Goal: Task Accomplishment & Management: Manage account settings

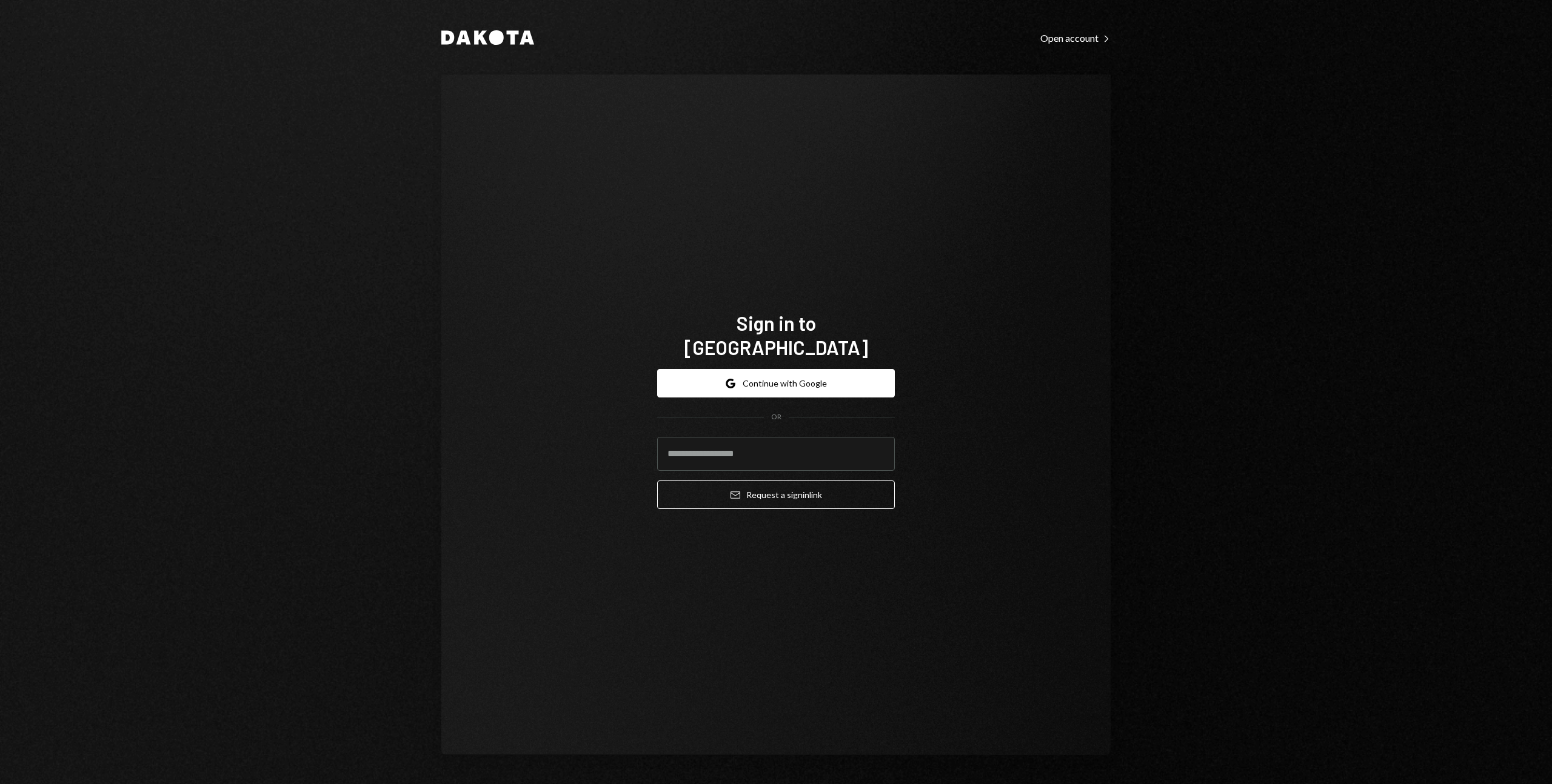
type input "**********"
click at [725, 487] on button "Email Request a sign in link" at bounding box center [776, 494] width 238 height 28
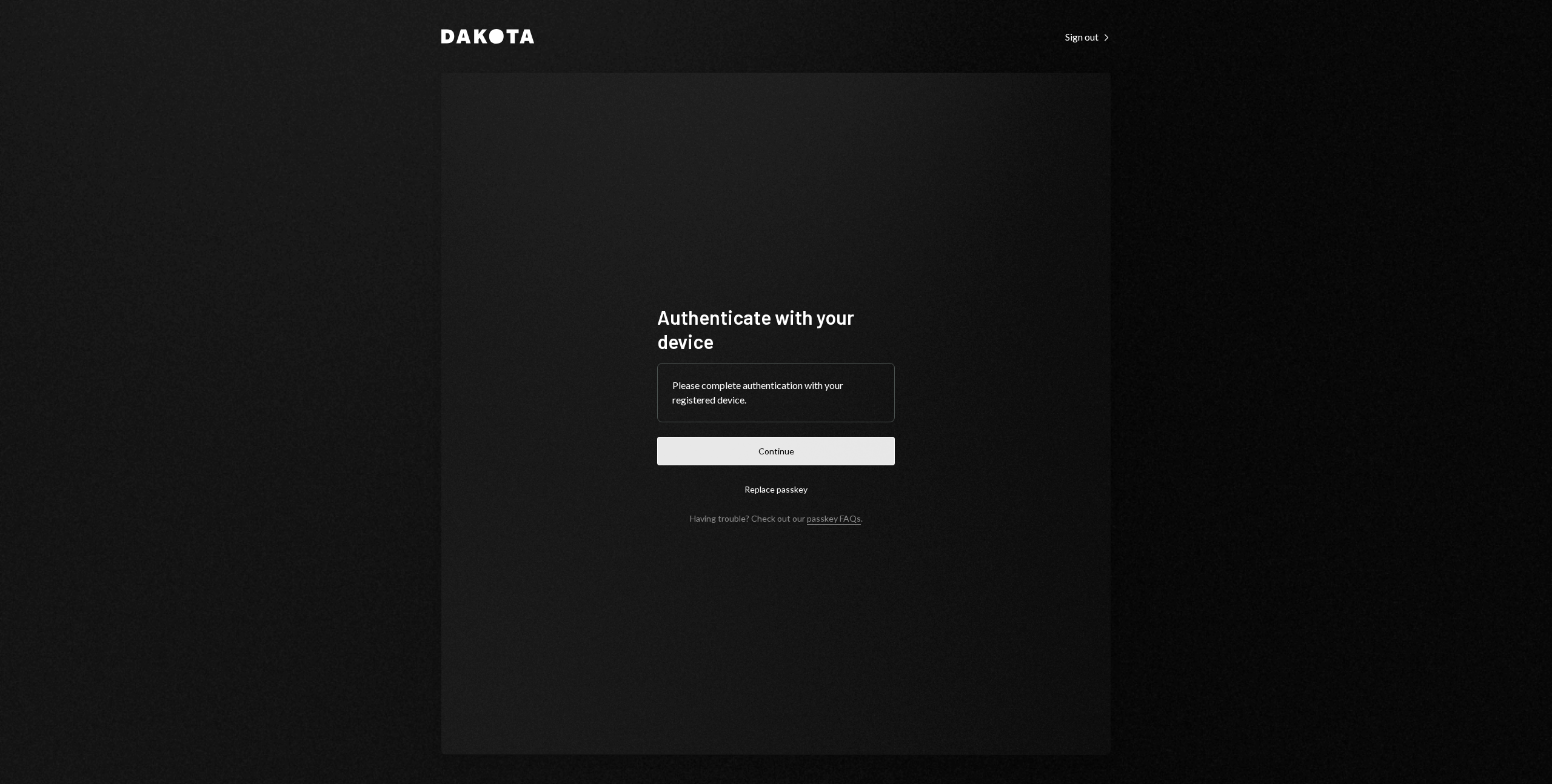
click at [713, 447] on button "Continue" at bounding box center [776, 451] width 238 height 28
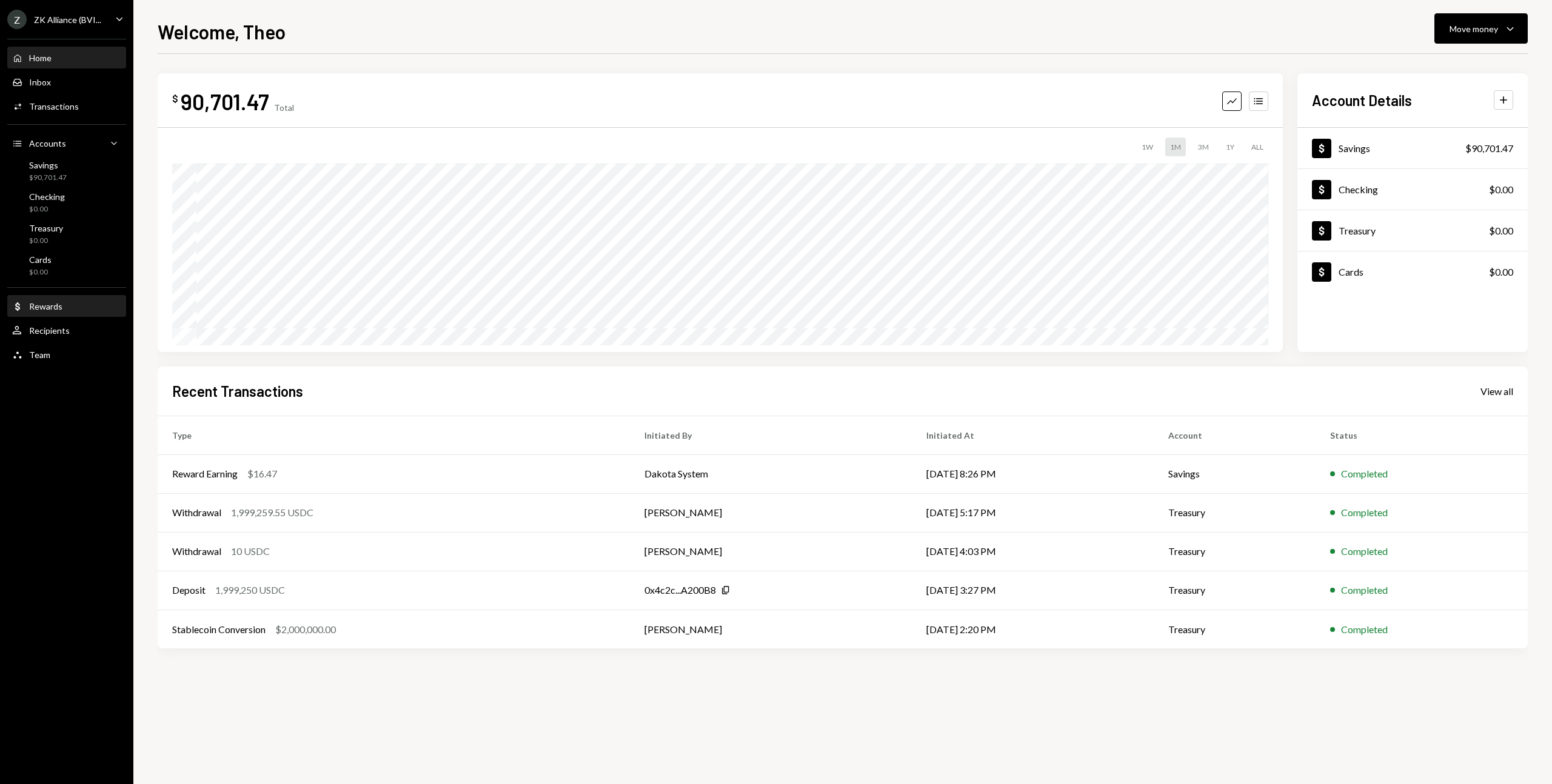
click at [44, 316] on div "Dollar Rewards" at bounding box center [66, 306] width 109 height 21
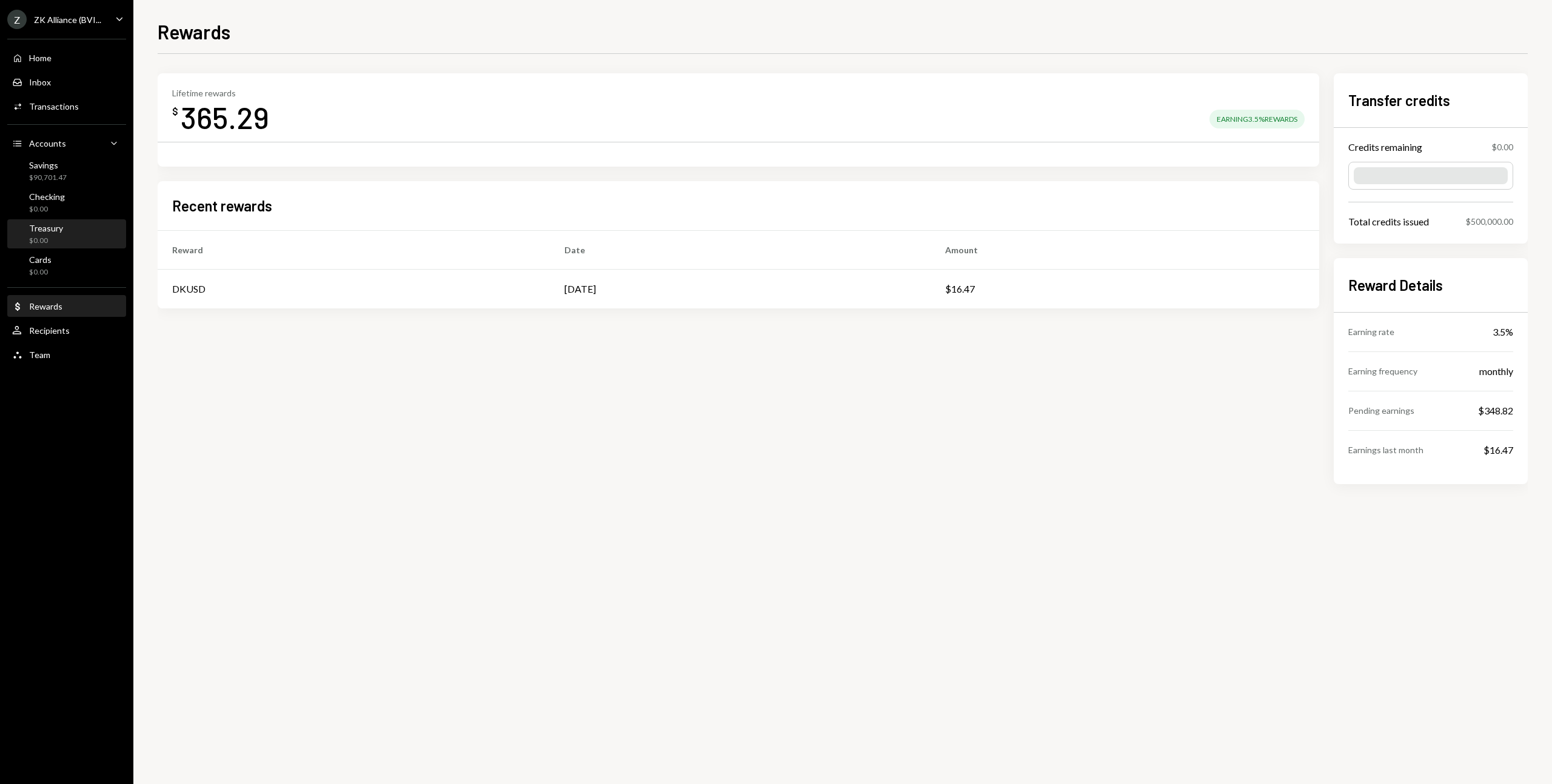
click at [63, 241] on div "Treasury $0.00" at bounding box center [66, 234] width 109 height 23
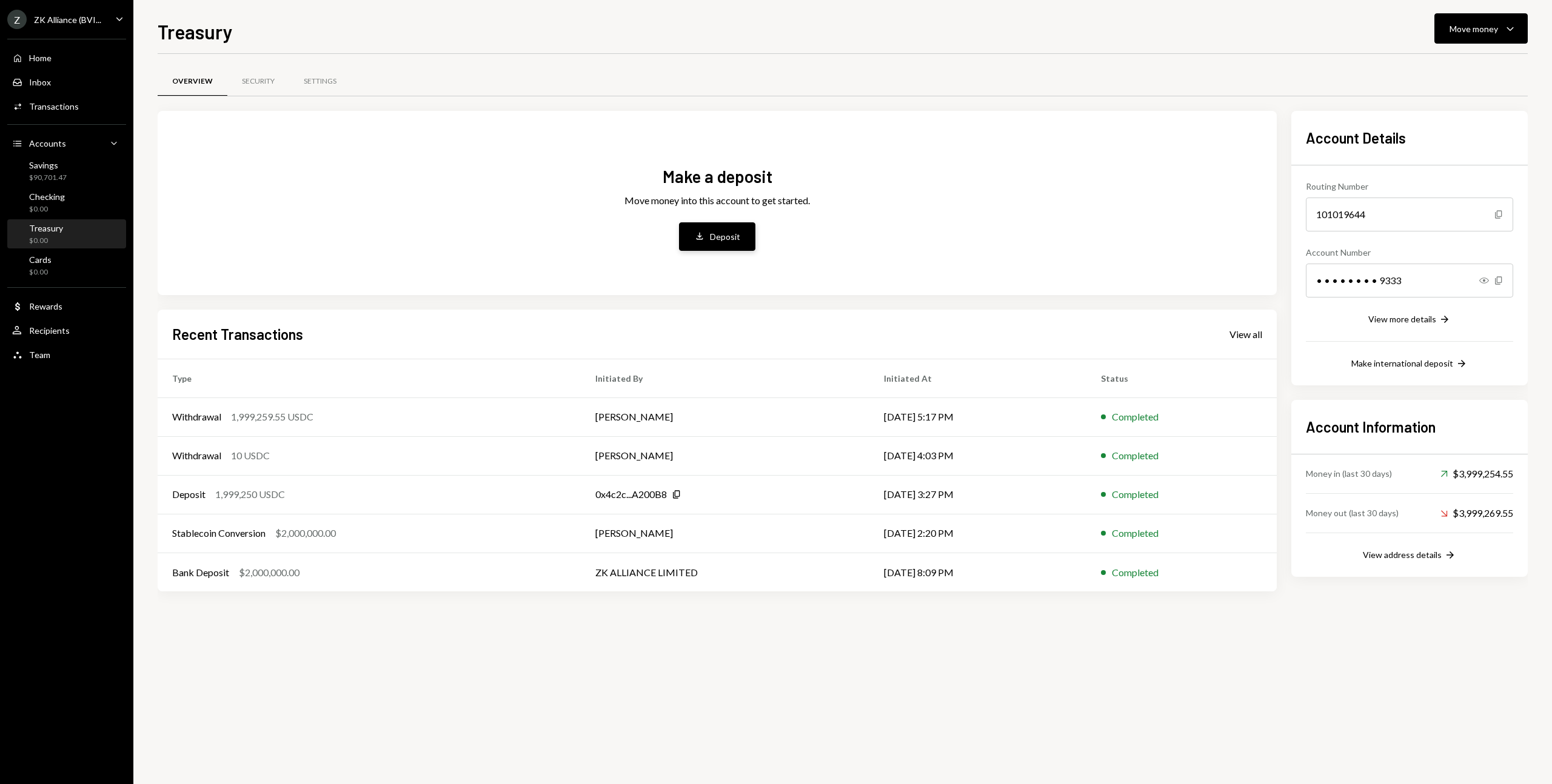
click at [715, 241] on div "Deposit" at bounding box center [725, 236] width 30 height 13
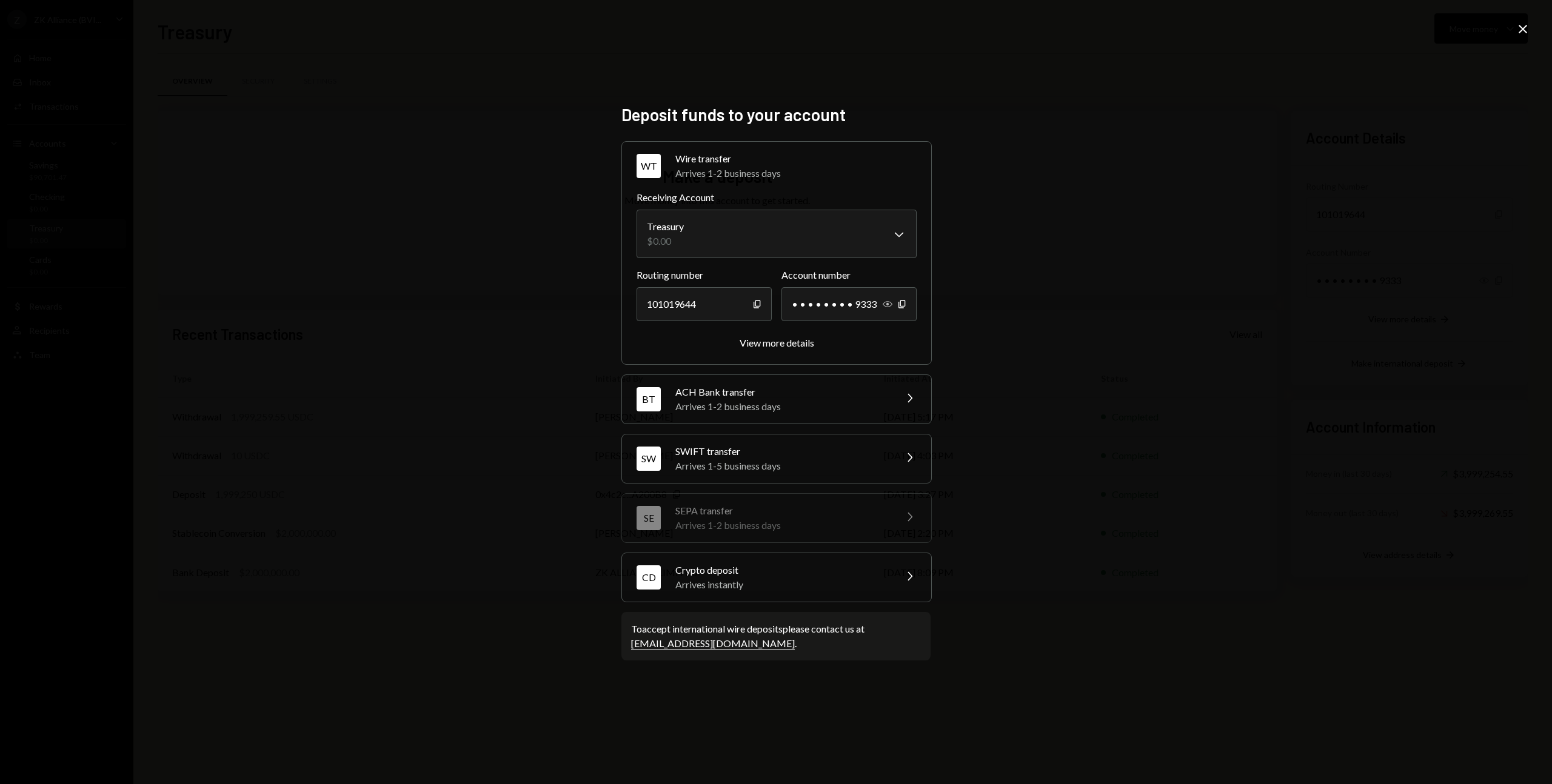
click at [887, 307] on icon "Show" at bounding box center [888, 304] width 10 height 10
